Goal: Navigation & Orientation: Find specific page/section

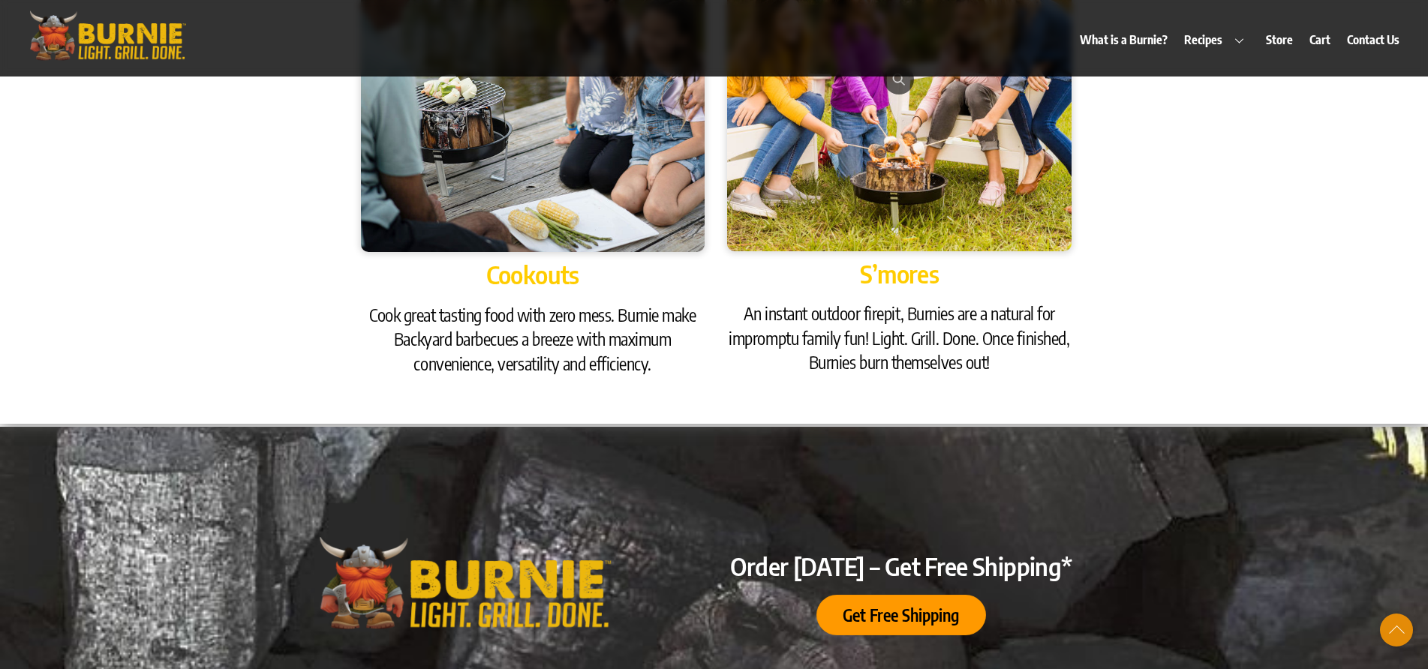
scroll to position [1951, 0]
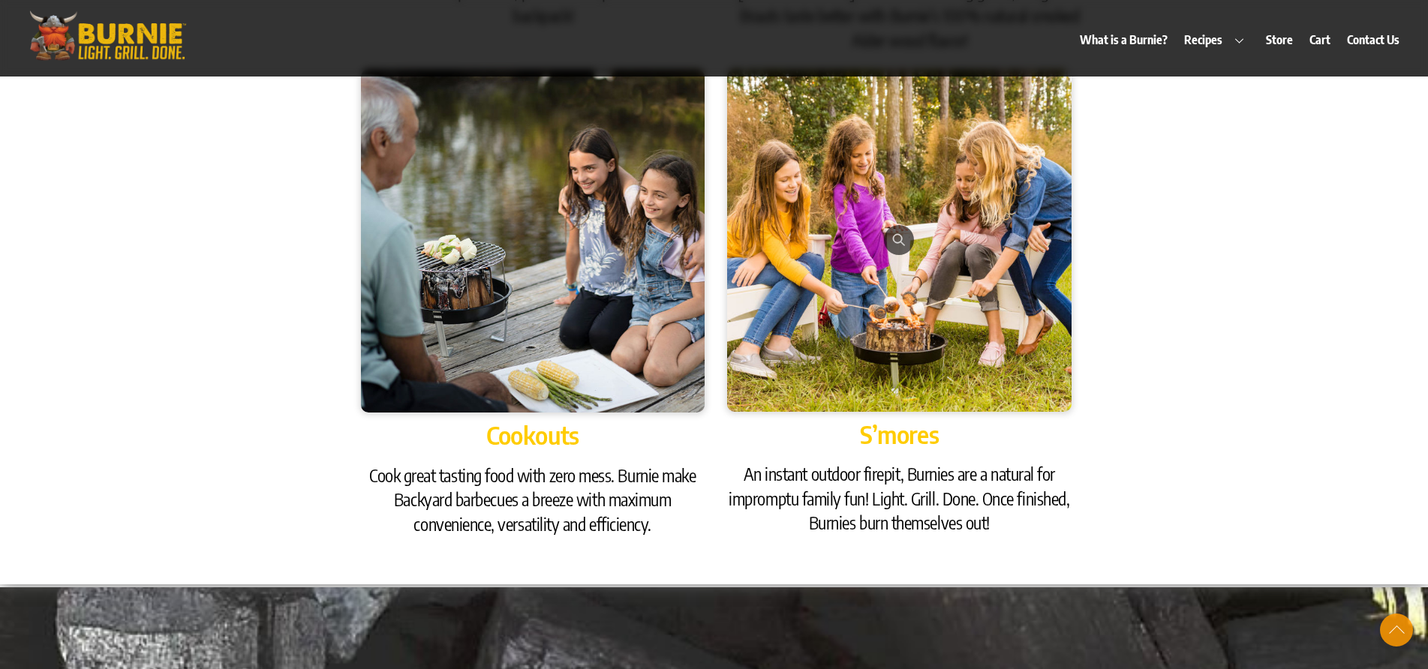
scroll to position [2101, 0]
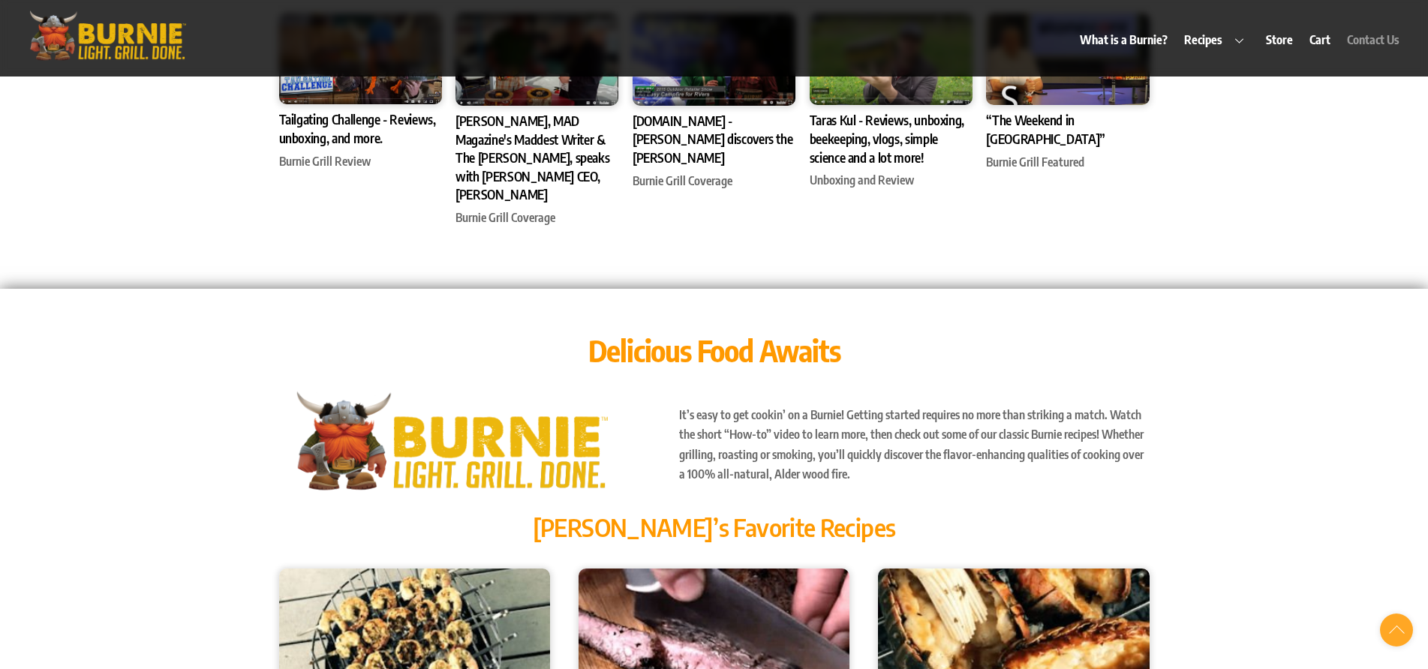
scroll to position [4803, 0]
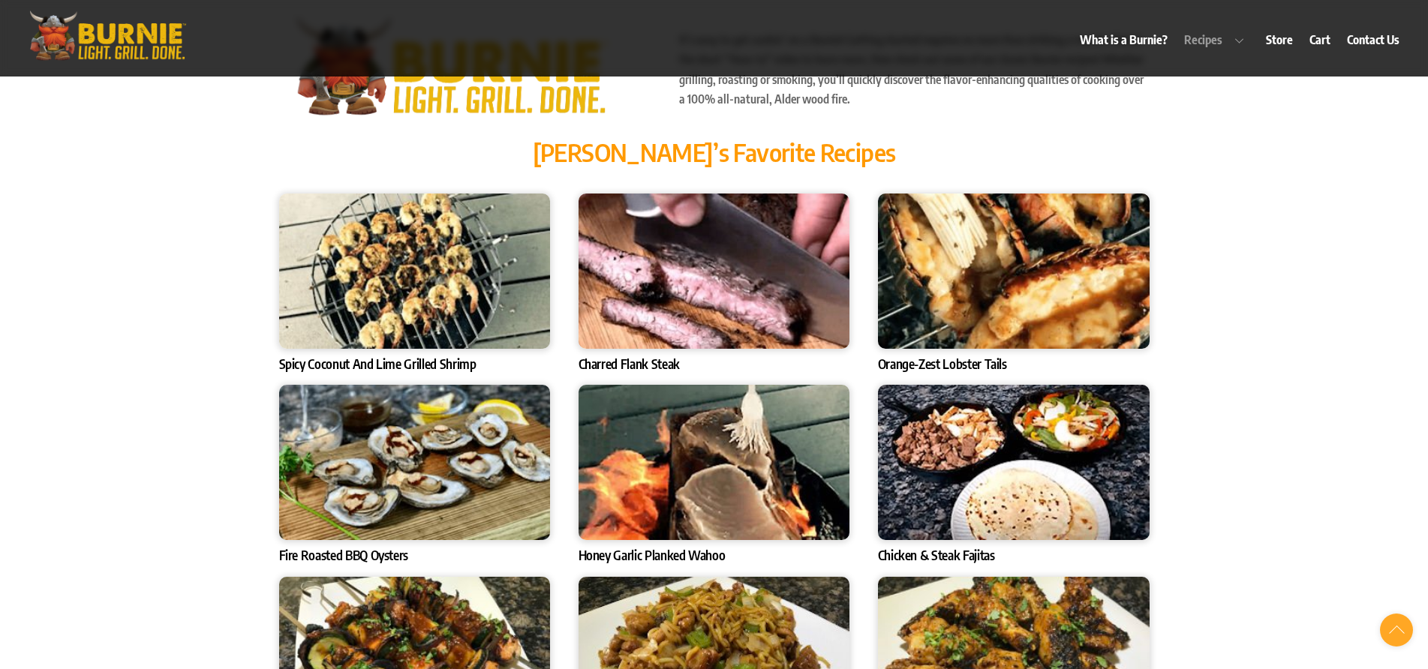
click at [421, 212] on img at bounding box center [415, 271] width 272 height 155
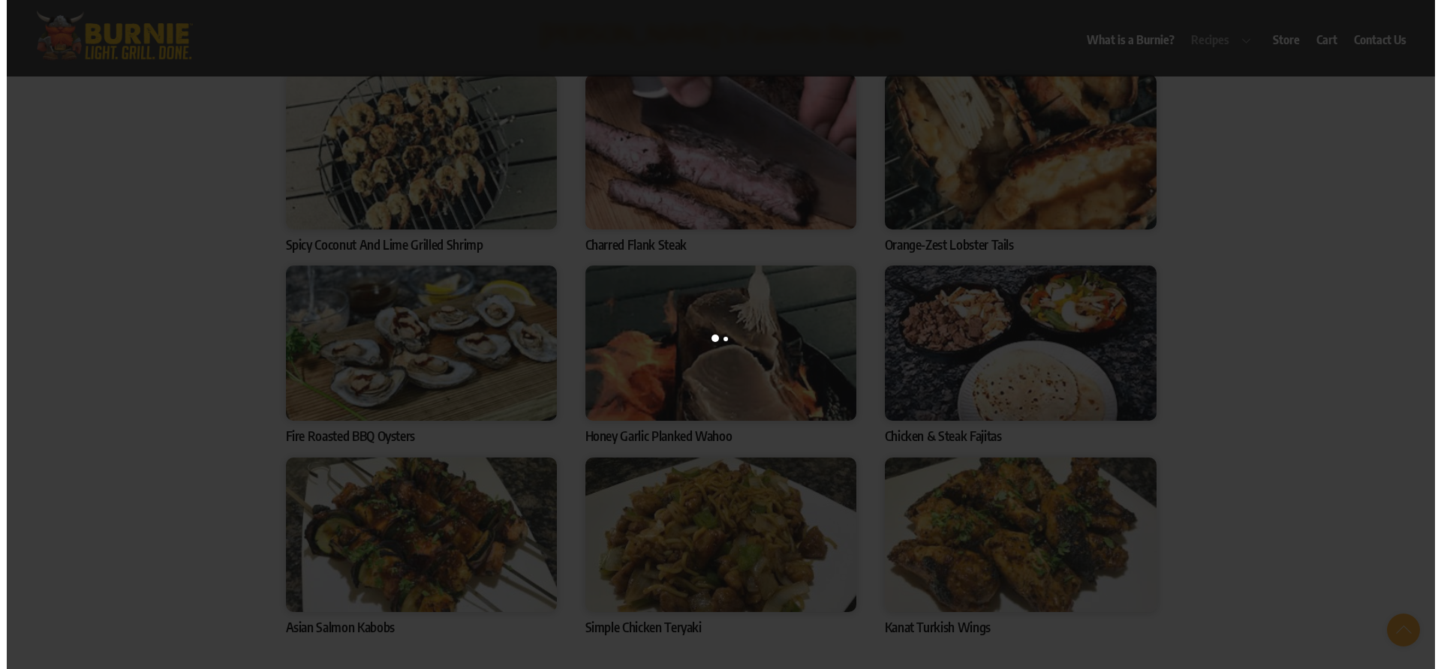
scroll to position [4953, 0]
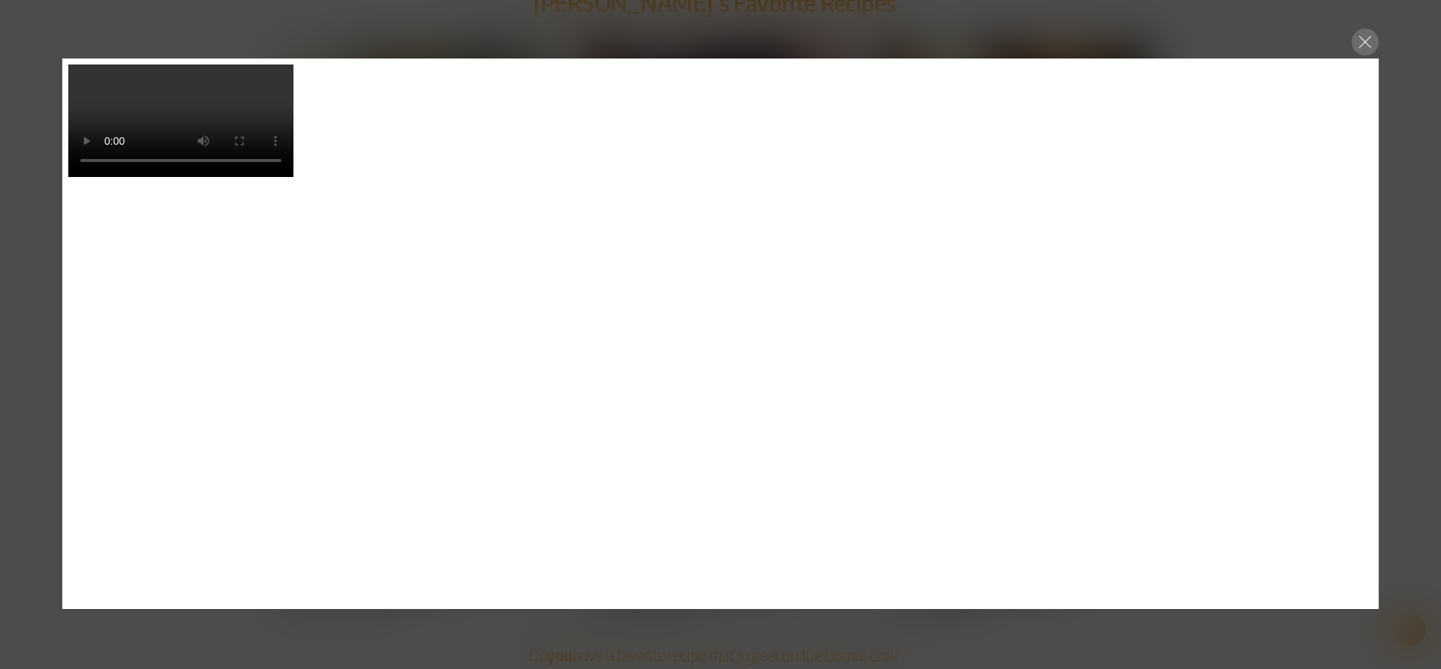
click at [1362, 44] on div at bounding box center [1365, 42] width 27 height 27
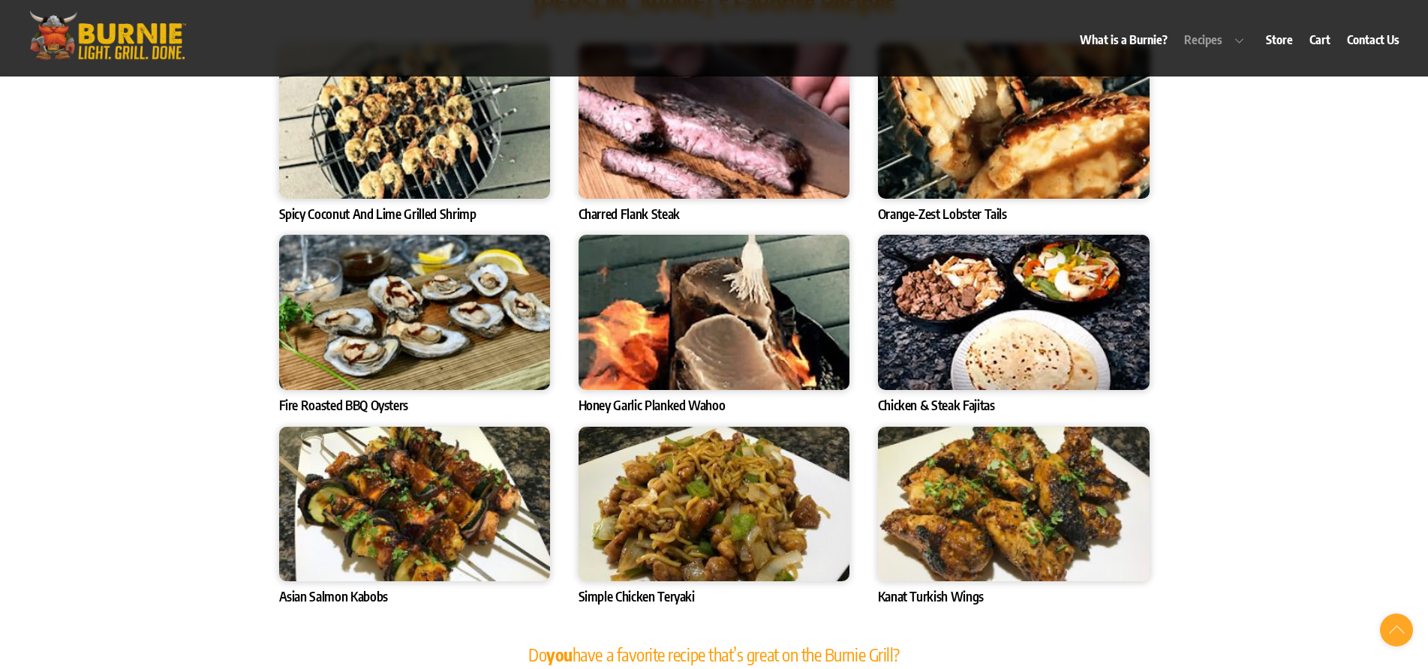
scroll to position [5028, 0]
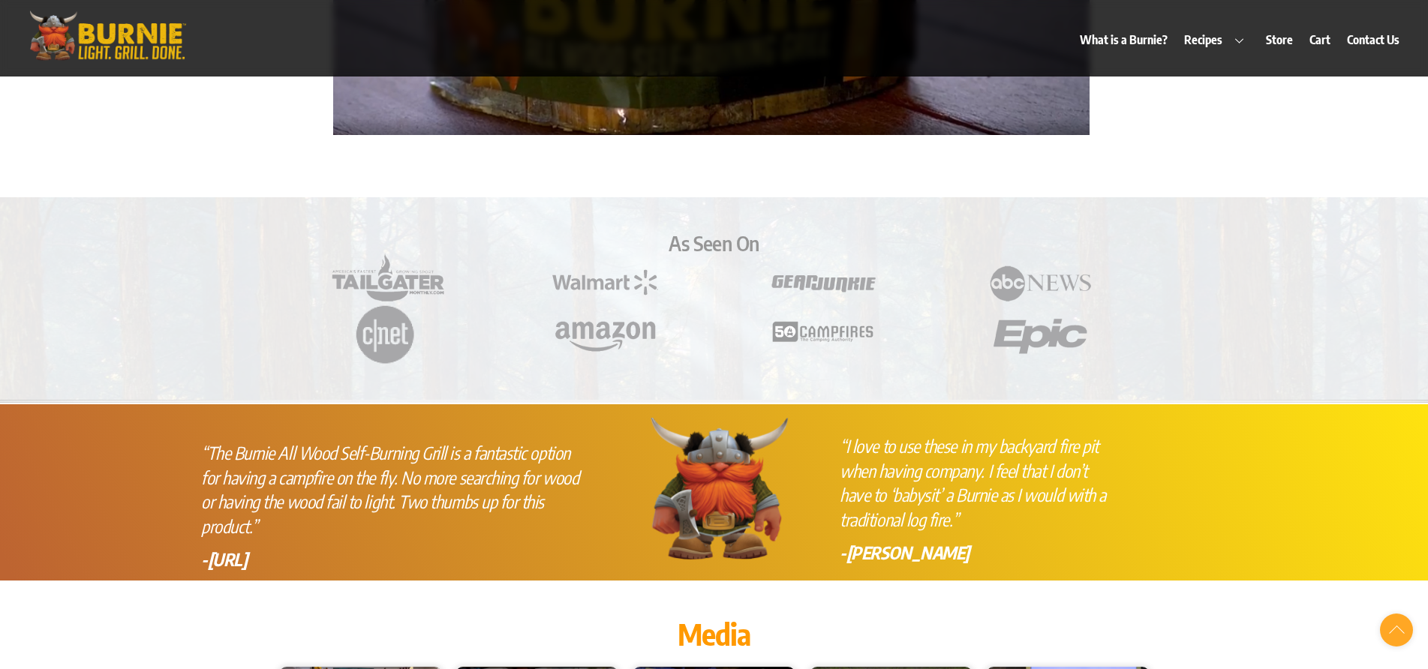
scroll to position [3753, 0]
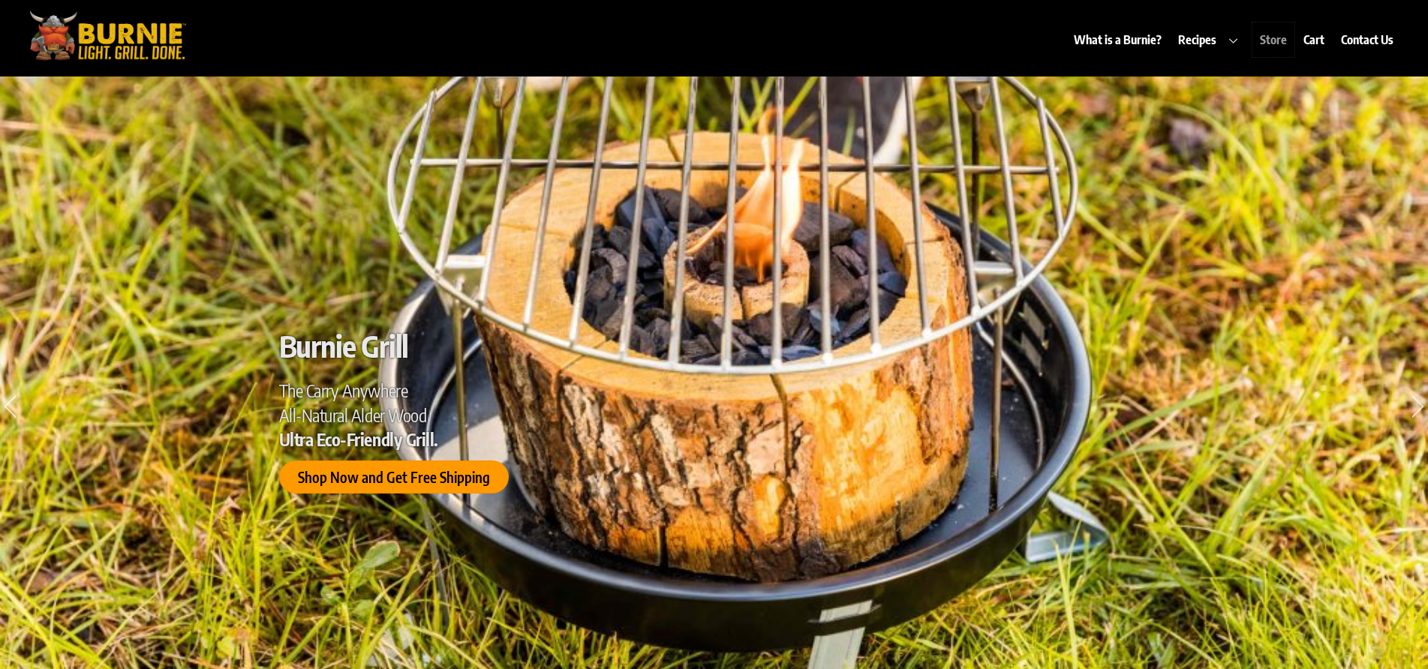
click at [1283, 41] on link "Store" at bounding box center [1273, 40] width 41 height 35
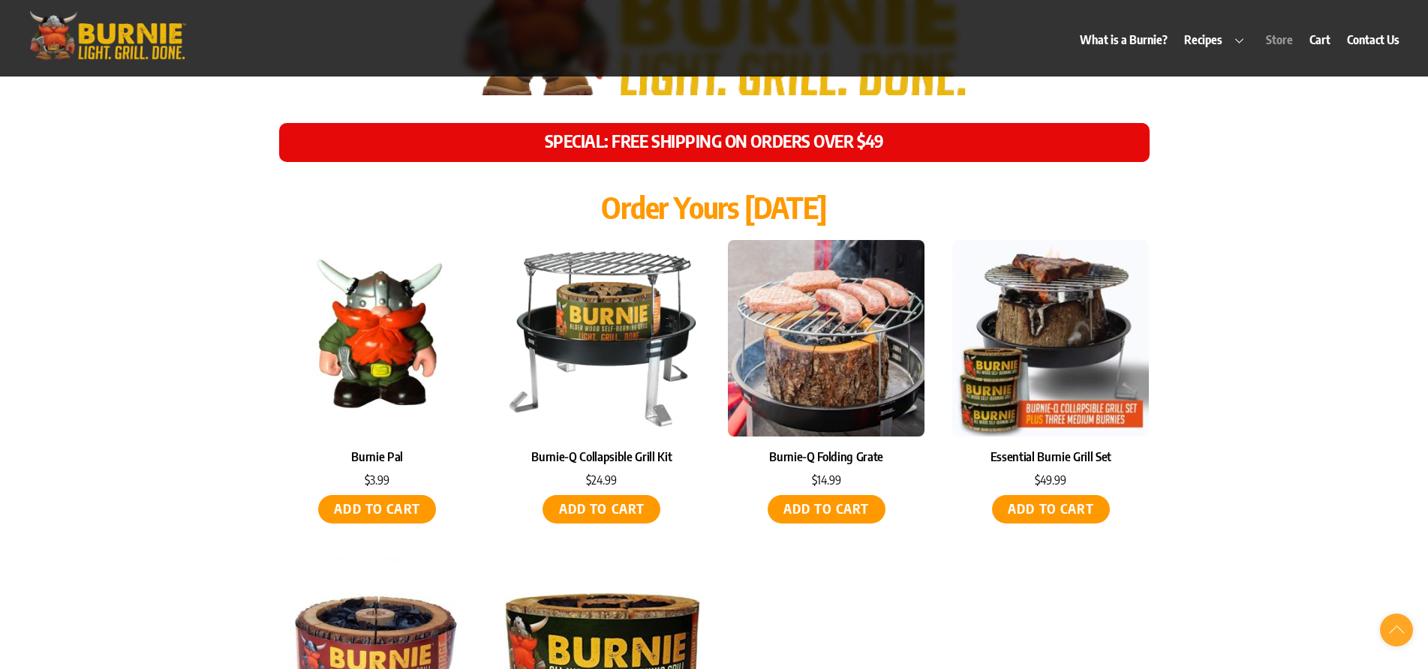
scroll to position [6358, 0]
